Goal: Task Accomplishment & Management: Use online tool/utility

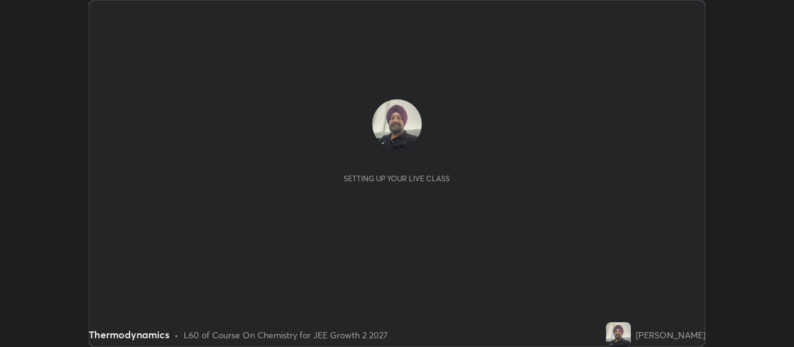
scroll to position [347, 793]
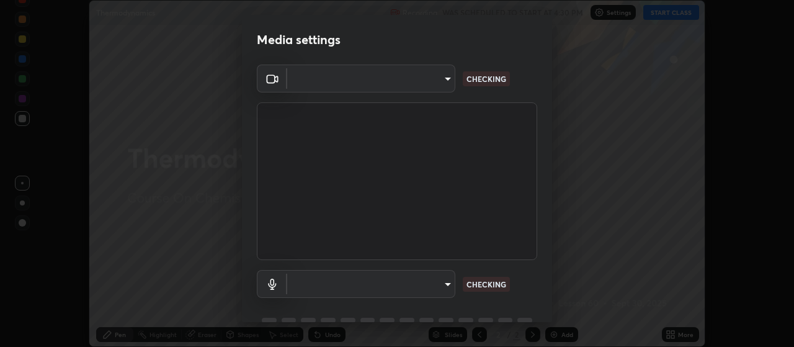
type input "3e5056c2a5089135895bc4c4a255db0b70d8554b8403b25f22c45efb2ce91884"
type input "59a2f7d3e3ff76d48a9e38036df9e67befd3407334716a6d87dab12f344bb213"
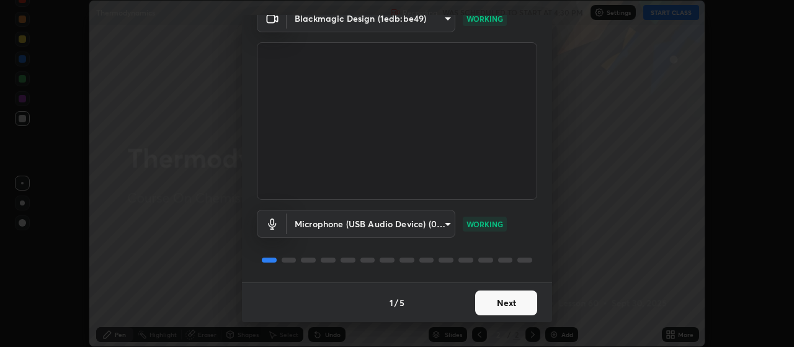
click at [509, 305] on button "Next" at bounding box center [506, 302] width 62 height 25
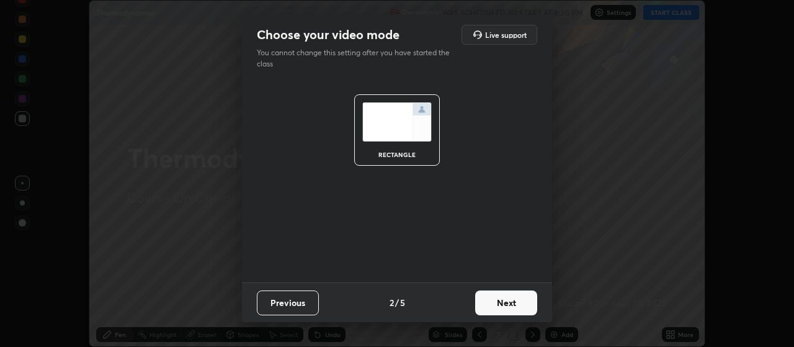
click at [509, 305] on button "Next" at bounding box center [506, 302] width 62 height 25
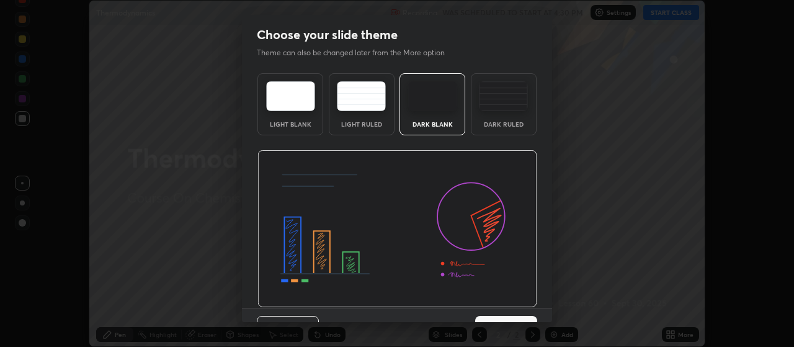
scroll to position [25, 0]
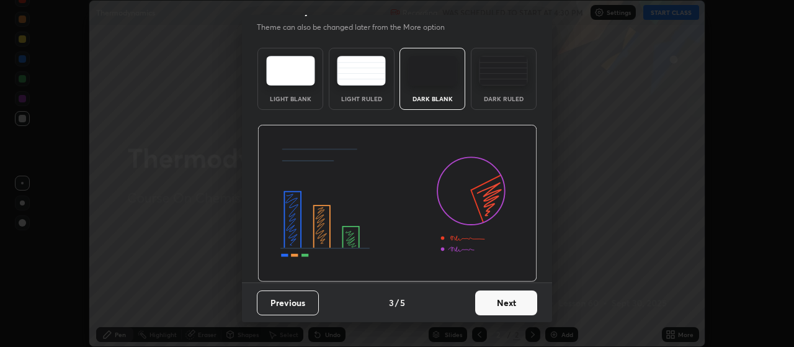
click at [505, 303] on button "Next" at bounding box center [506, 302] width 62 height 25
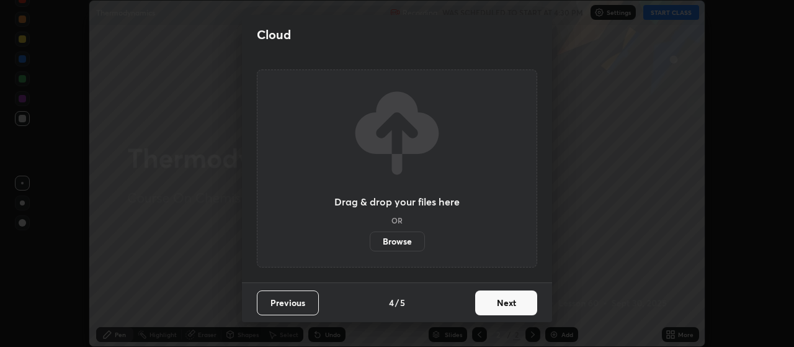
click at [508, 305] on button "Next" at bounding box center [506, 302] width 62 height 25
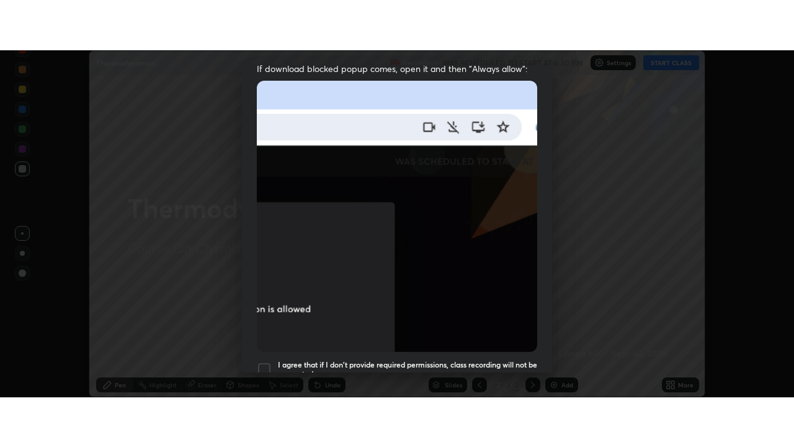
scroll to position [313, 0]
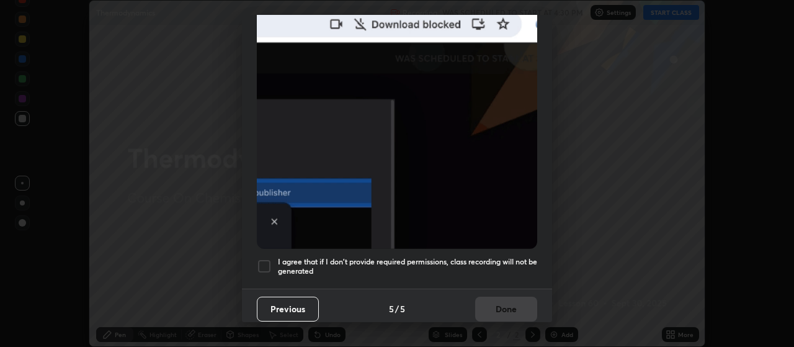
click at [265, 262] on div at bounding box center [264, 266] width 15 height 15
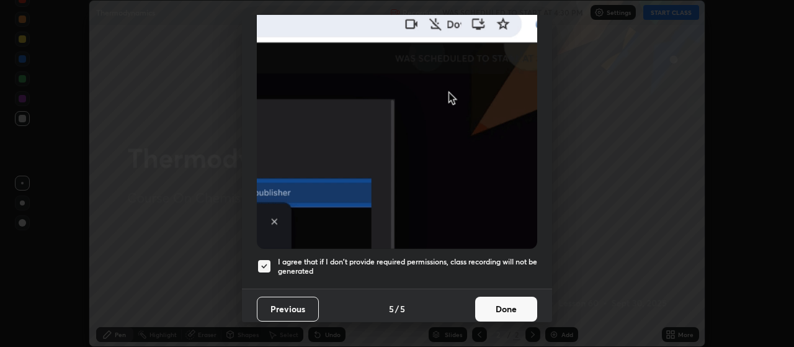
click at [502, 301] on button "Done" at bounding box center [506, 308] width 62 height 25
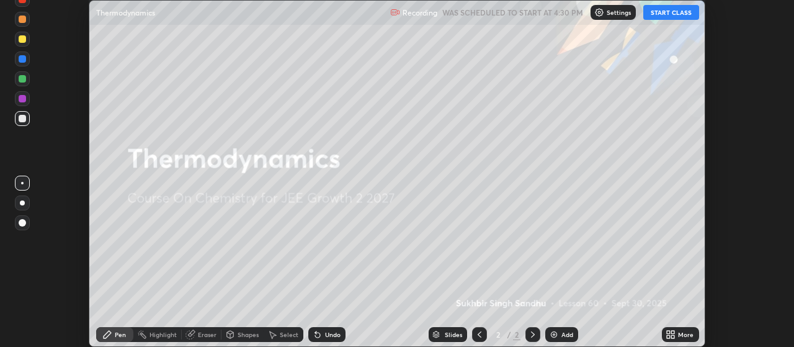
click at [566, 336] on div "Add" at bounding box center [567, 334] width 12 height 6
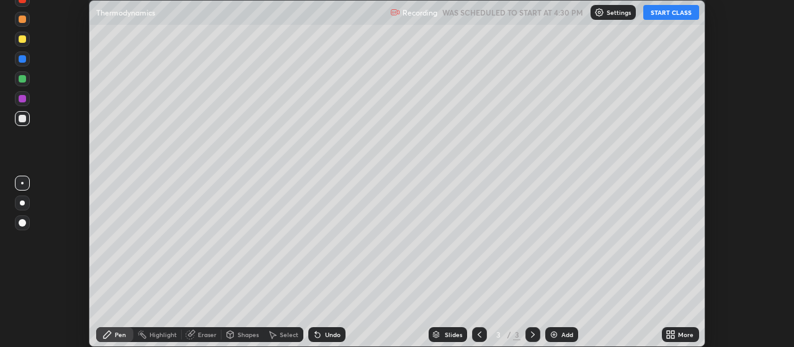
click at [669, 332] on icon at bounding box center [668, 332] width 3 height 3
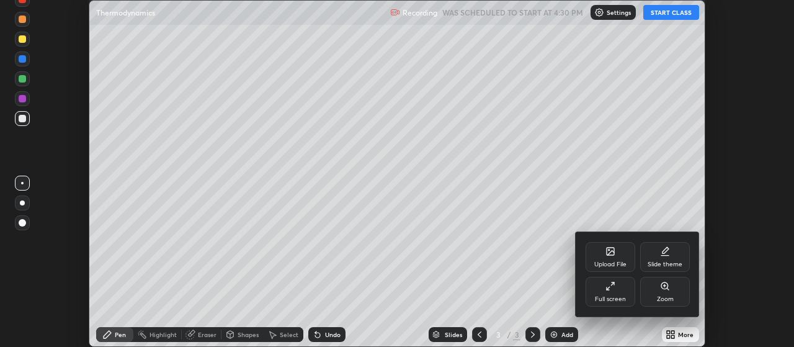
click at [621, 285] on div "Full screen" at bounding box center [610, 292] width 50 height 30
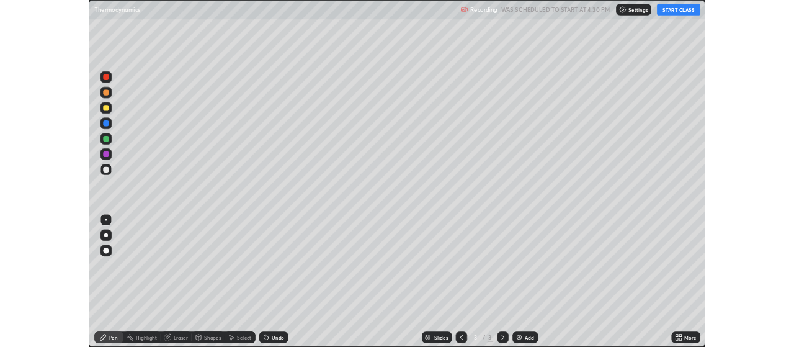
scroll to position [447, 794]
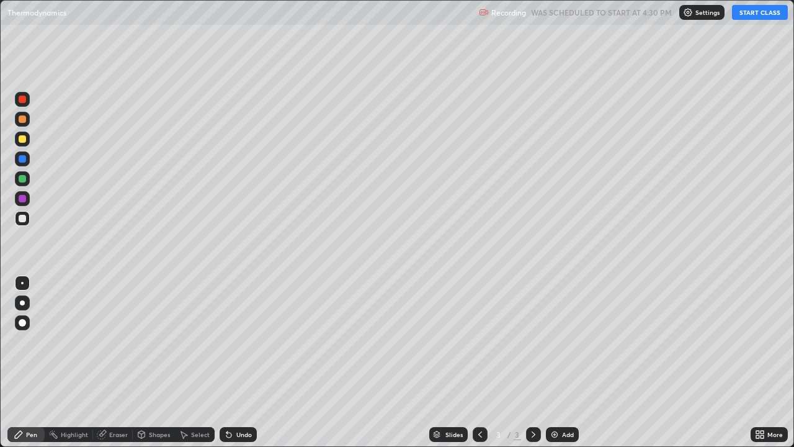
click at [758, 14] on button "START CLASS" at bounding box center [760, 12] width 56 height 15
click at [238, 346] on div "Undo" at bounding box center [244, 434] width 16 height 6
click at [239, 346] on div "Undo" at bounding box center [244, 434] width 16 height 6
click at [564, 346] on div "Add" at bounding box center [568, 434] width 12 height 6
click at [558, 346] on img at bounding box center [554, 434] width 10 height 10
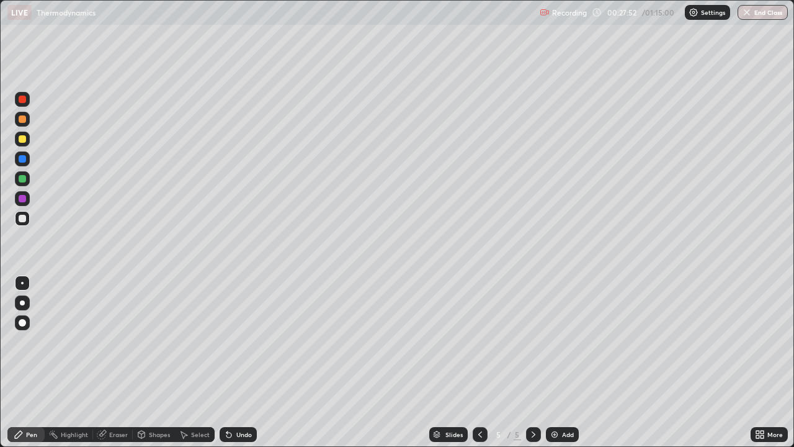
click at [562, 346] on div "Add" at bounding box center [568, 434] width 12 height 6
click at [241, 346] on div "Undo" at bounding box center [244, 434] width 16 height 6
click at [234, 346] on div "Undo" at bounding box center [238, 434] width 37 height 15
click at [236, 346] on div "Undo" at bounding box center [244, 434] width 16 height 6
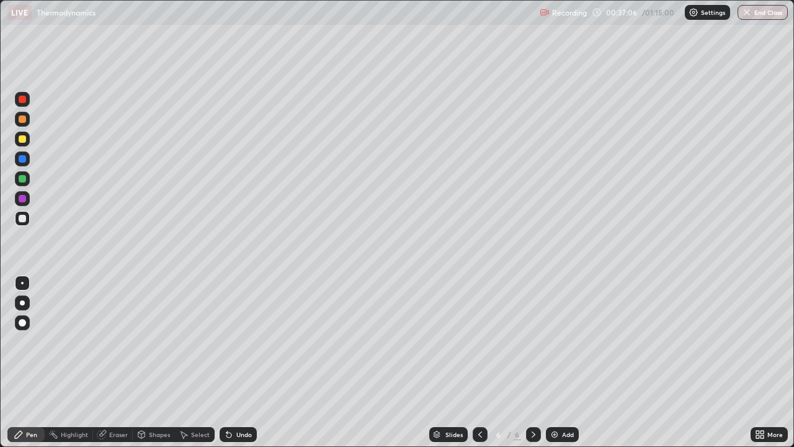
click at [562, 346] on div "Add" at bounding box center [568, 434] width 12 height 6
click at [337, 346] on div "Slides 7 / 7 Add" at bounding box center [504, 434] width 494 height 25
click at [237, 346] on div "Undo" at bounding box center [244, 434] width 16 height 6
click at [237, 346] on div "Undo" at bounding box center [238, 434] width 37 height 15
click at [242, 346] on div "Undo" at bounding box center [244, 434] width 16 height 6
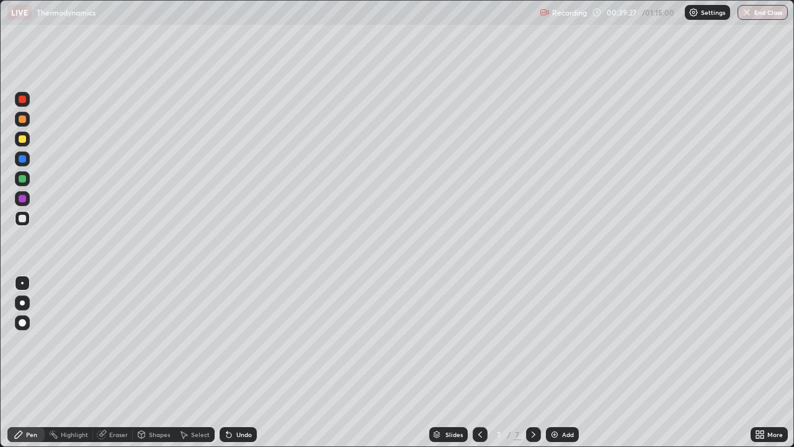
click at [241, 346] on div "Undo" at bounding box center [244, 434] width 16 height 6
click at [479, 346] on icon at bounding box center [480, 434] width 10 height 10
click at [533, 346] on icon at bounding box center [533, 434] width 10 height 10
click at [565, 346] on div "Add" at bounding box center [568, 434] width 12 height 6
click at [246, 346] on div "Undo" at bounding box center [244, 434] width 16 height 6
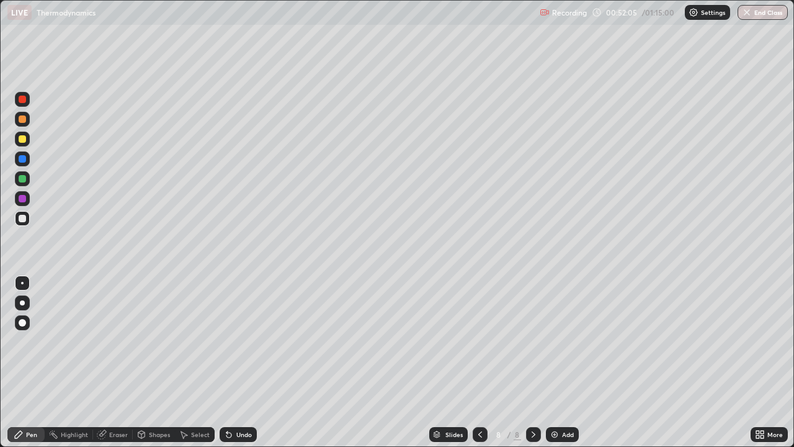
click at [238, 346] on div "Undo" at bounding box center [238, 434] width 37 height 15
click at [238, 346] on div "Undo" at bounding box center [244, 434] width 16 height 6
click at [241, 346] on div "Undo" at bounding box center [244, 434] width 16 height 6
click at [564, 346] on div "Add" at bounding box center [562, 434] width 33 height 15
click at [223, 346] on div "Undo" at bounding box center [238, 434] width 37 height 15
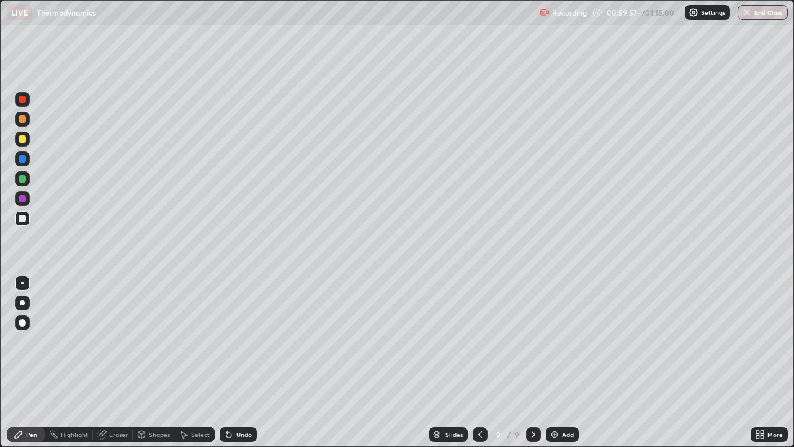
click at [221, 346] on div "Undo" at bounding box center [238, 434] width 37 height 15
click at [227, 346] on icon at bounding box center [228, 434] width 5 height 5
click at [226, 346] on icon at bounding box center [228, 434] width 5 height 5
click at [554, 346] on img at bounding box center [554, 434] width 10 height 10
click at [486, 346] on div at bounding box center [479, 434] width 15 height 15
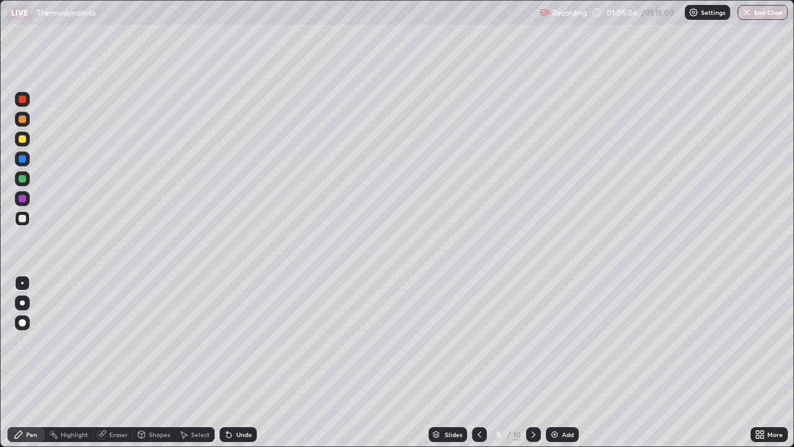
click at [562, 346] on div "Add" at bounding box center [568, 434] width 12 height 6
click at [245, 346] on div "Undo" at bounding box center [244, 434] width 16 height 6
click at [562, 346] on div "Add" at bounding box center [568, 434] width 12 height 6
click at [567, 346] on div "Add" at bounding box center [568, 434] width 12 height 6
click at [481, 346] on icon at bounding box center [480, 434] width 10 height 10
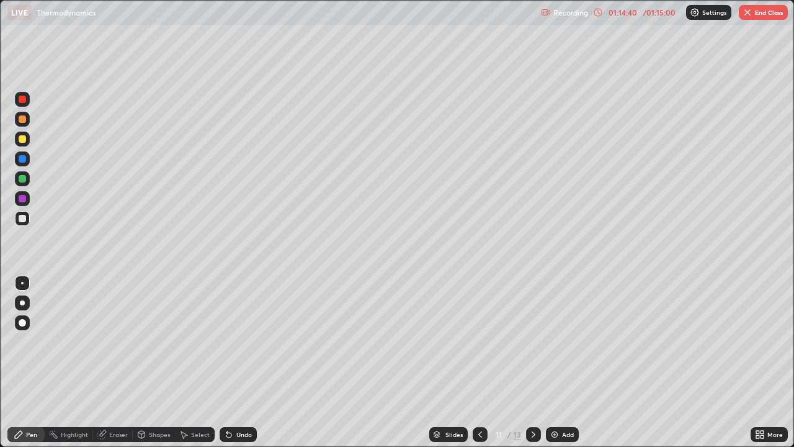
click at [533, 346] on icon at bounding box center [533, 434] width 10 height 10
click at [562, 346] on div "Add" at bounding box center [568, 434] width 12 height 6
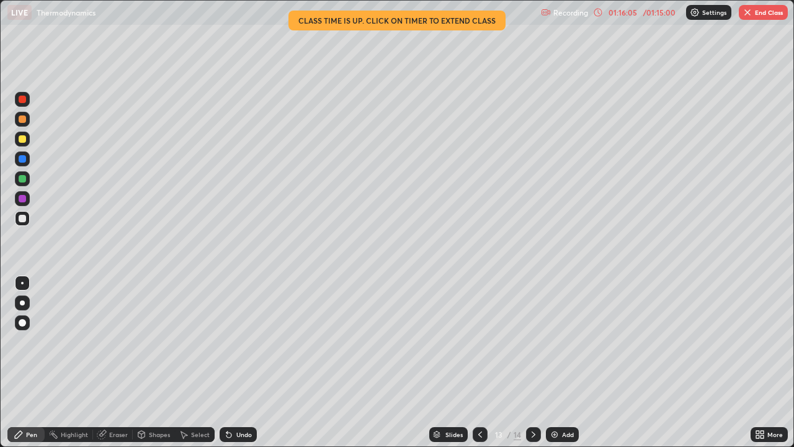
click at [749, 12] on img "button" at bounding box center [747, 12] width 10 height 10
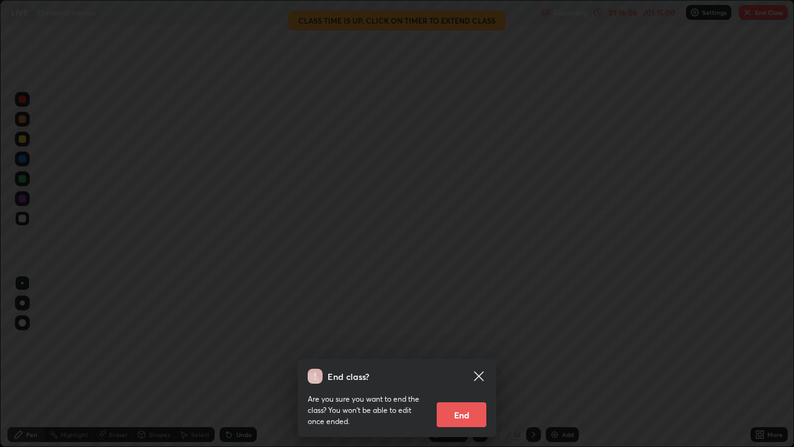
click at [460, 346] on button "End" at bounding box center [462, 414] width 50 height 25
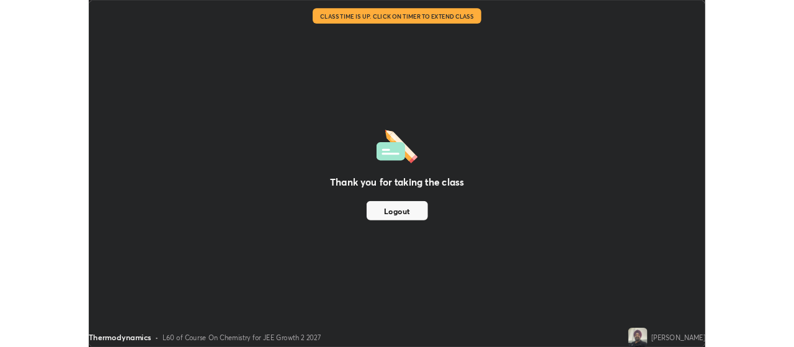
scroll to position [61671, 61223]
